Goal: Information Seeking & Learning: Learn about a topic

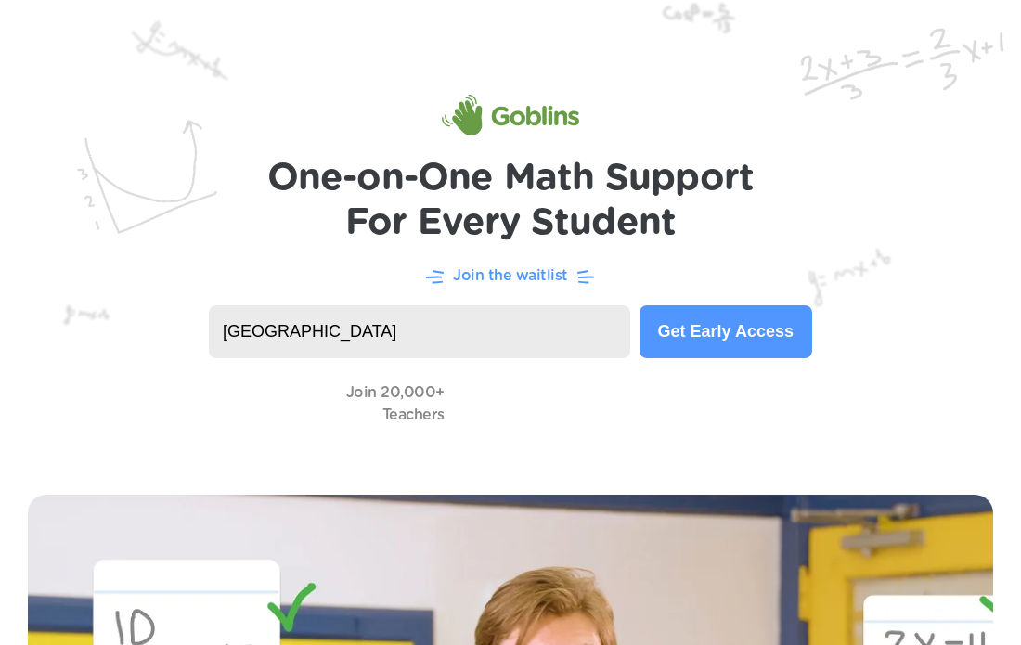
type input "[GEOGRAPHIC_DATA]"
click at [652, 433] on header "One-on-One Math Support For Every Student Join the waitlist [GEOGRAPHIC_DATA] G…" at bounding box center [510, 233] width 1021 height 467
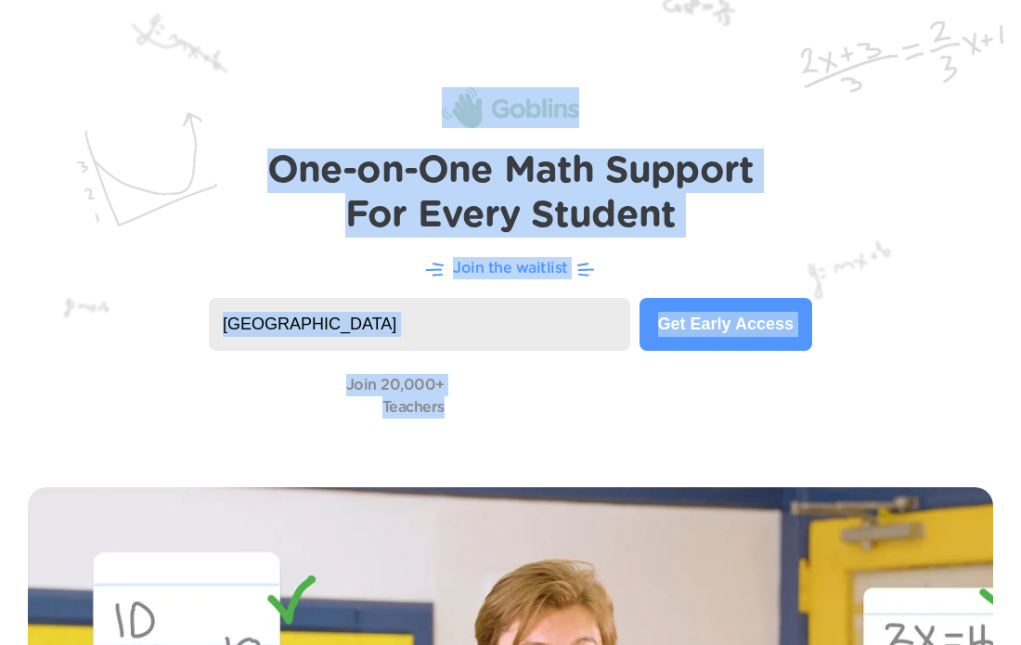
scroll to position [19, 0]
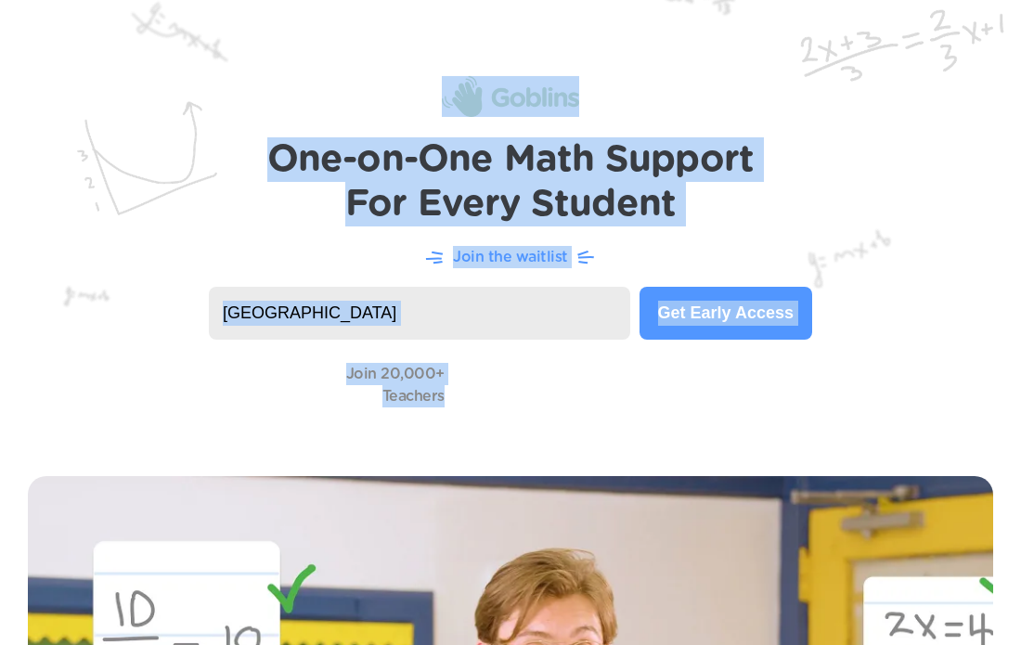
click at [837, 80] on img at bounding box center [510, 214] width 1021 height 467
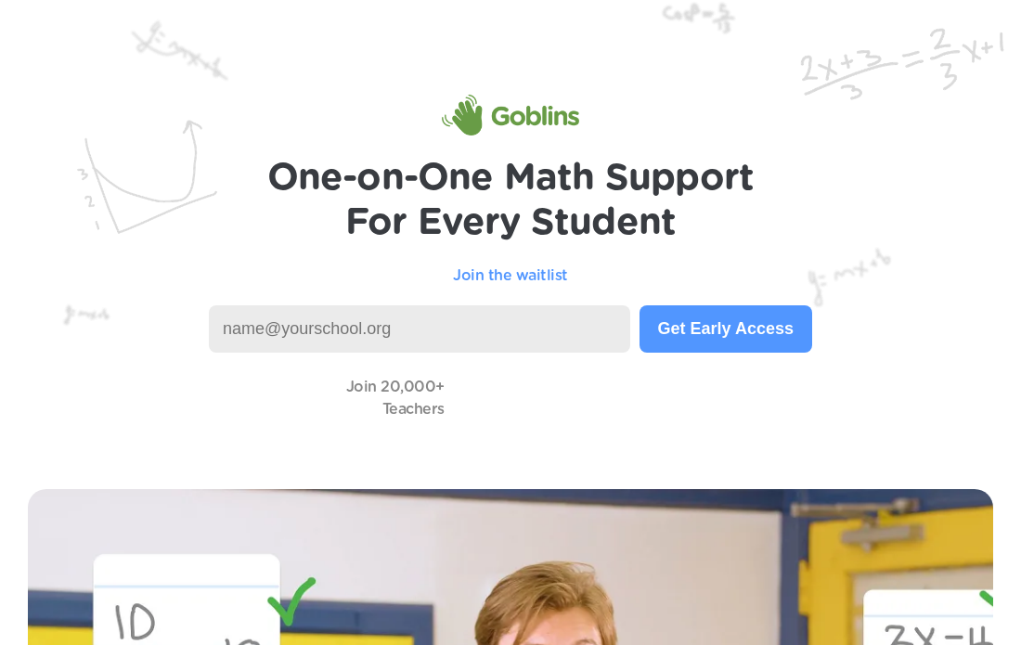
click at [429, 320] on input at bounding box center [420, 329] width 422 height 47
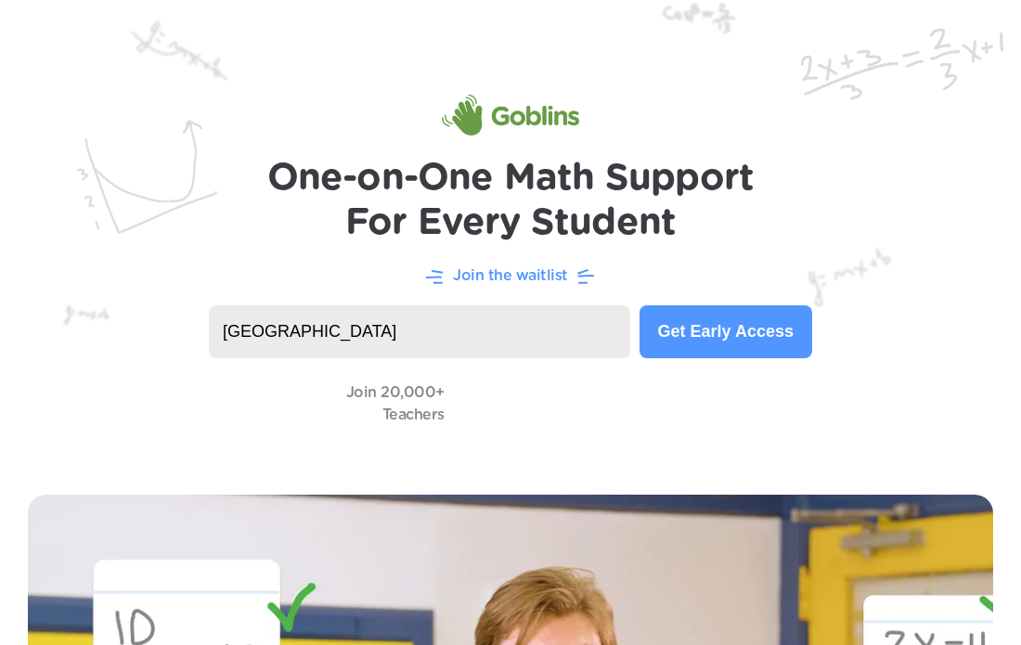
drag, startPoint x: 686, startPoint y: 330, endPoint x: 704, endPoint y: 345, distance: 23.1
click at [694, 336] on button "Get Early Access" at bounding box center [726, 332] width 173 height 53
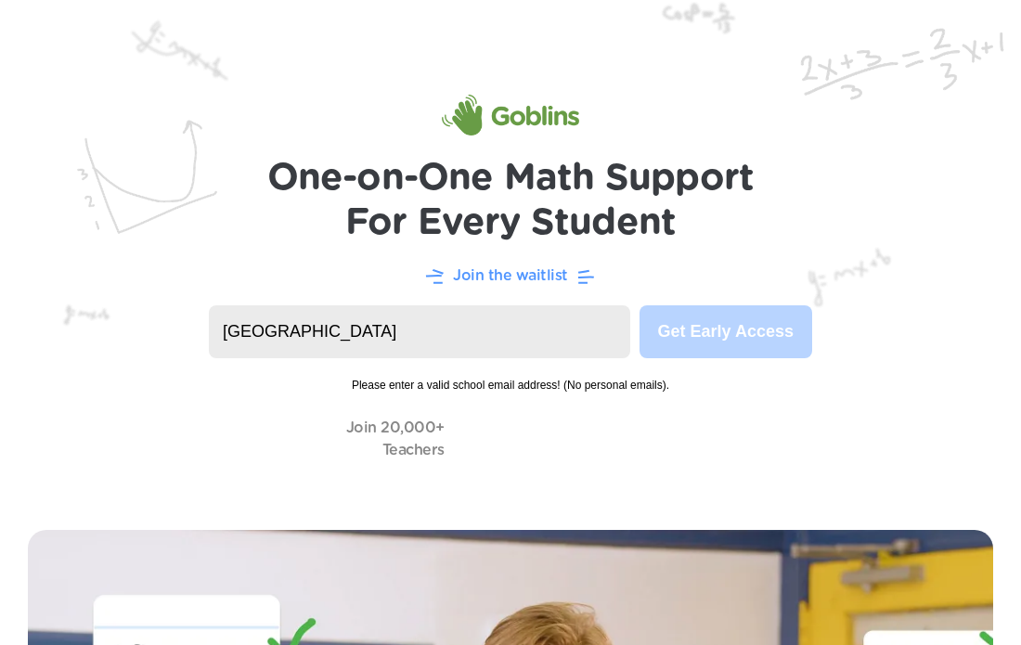
click at [566, 323] on input "[GEOGRAPHIC_DATA]" at bounding box center [420, 332] width 422 height 53
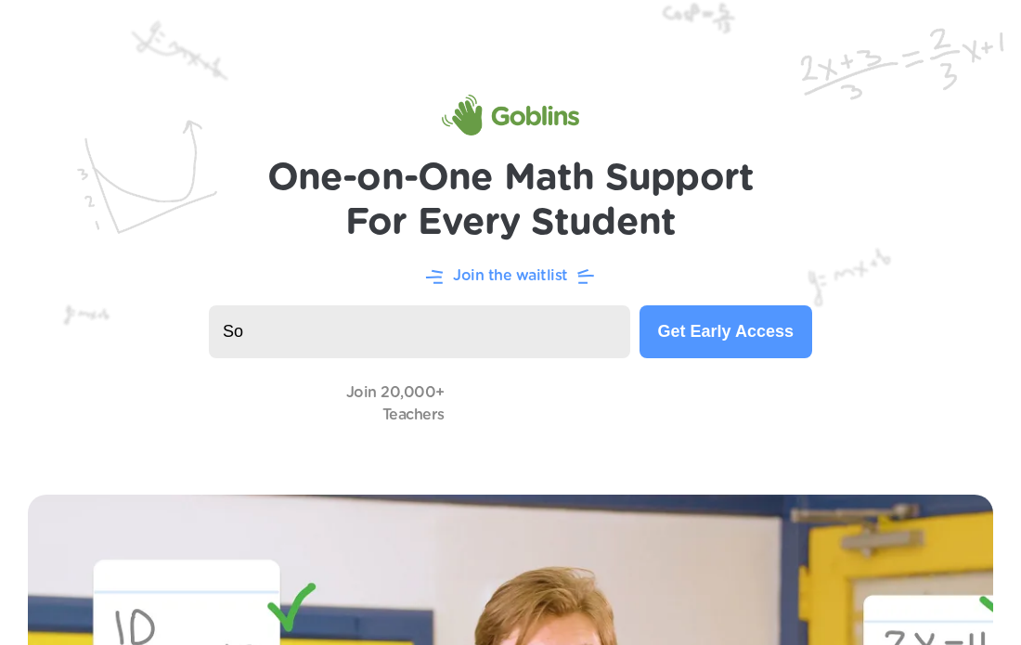
type input "S"
click at [199, 422] on div "Join 20,000+ Teachers" at bounding box center [510, 403] width 947 height 53
click at [322, 406] on div "Join 20,000+ Teachers" at bounding box center [510, 403] width 947 height 53
